Goal: Obtain resource: Obtain resource

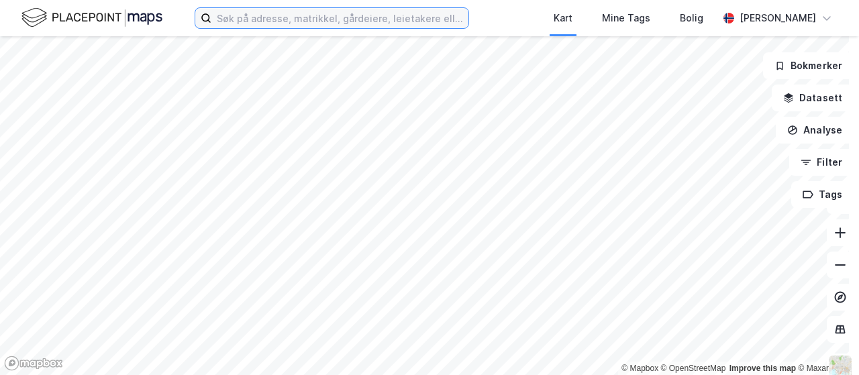
click at [332, 11] on input at bounding box center [339, 18] width 257 height 20
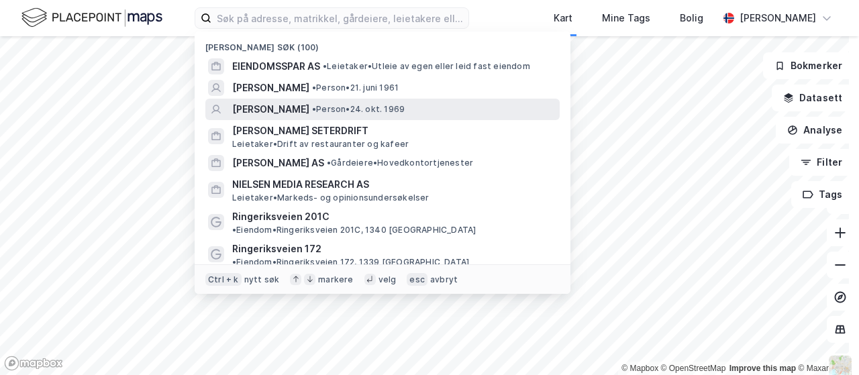
click at [310, 111] on span "[PERSON_NAME]" at bounding box center [270, 109] width 77 height 16
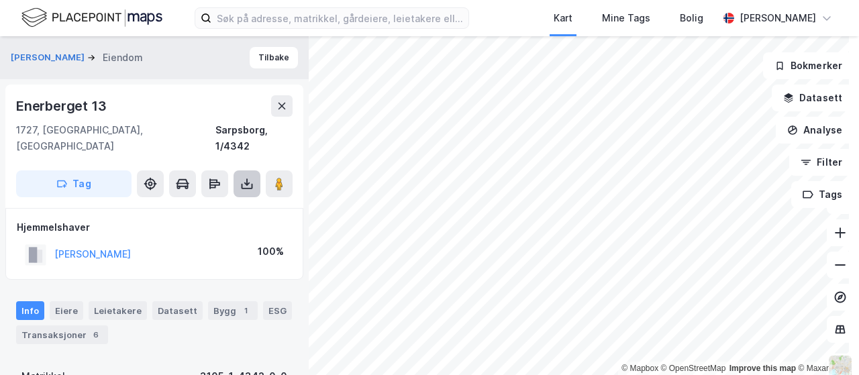
click at [248, 177] on icon at bounding box center [246, 183] width 13 height 13
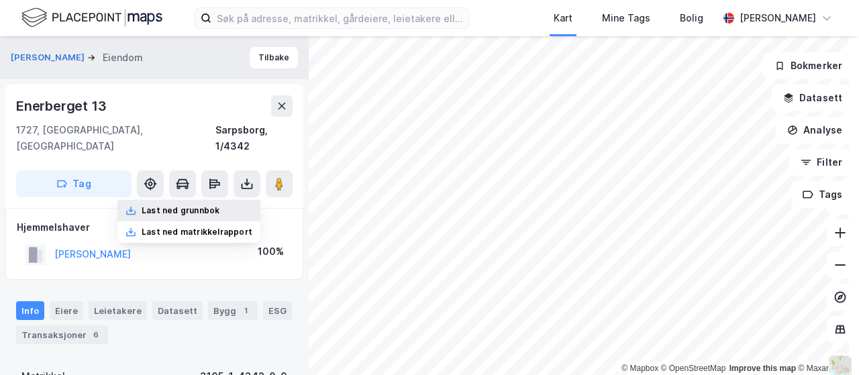
click at [201, 205] on div "Last ned grunnbok" at bounding box center [181, 210] width 78 height 11
